Goal: Information Seeking & Learning: Learn about a topic

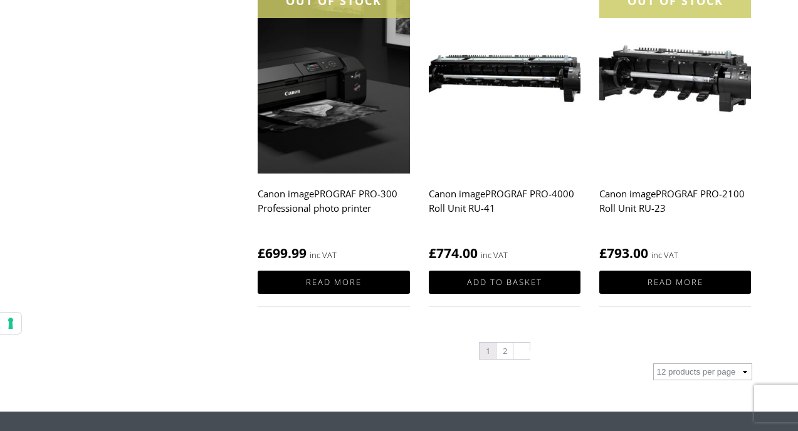
scroll to position [1301, 0]
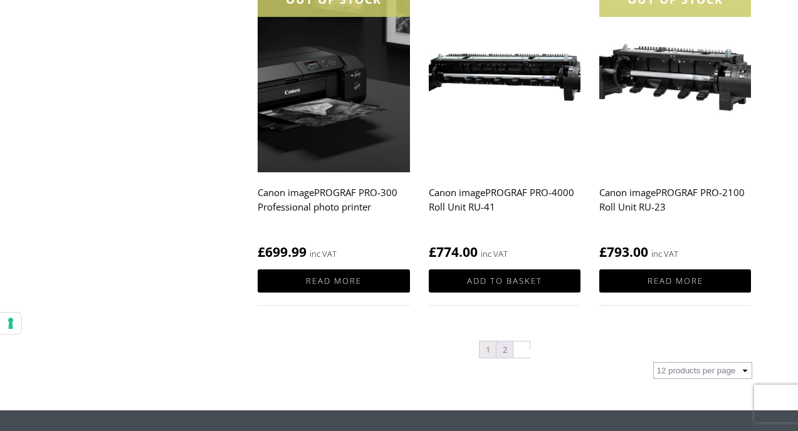
click at [508, 353] on link "2" at bounding box center [504, 350] width 16 height 16
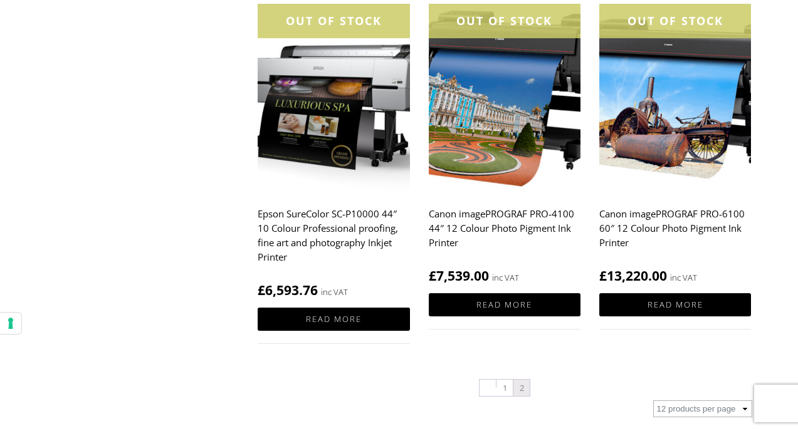
scroll to position [1301, 0]
